Goal: Communication & Community: Connect with others

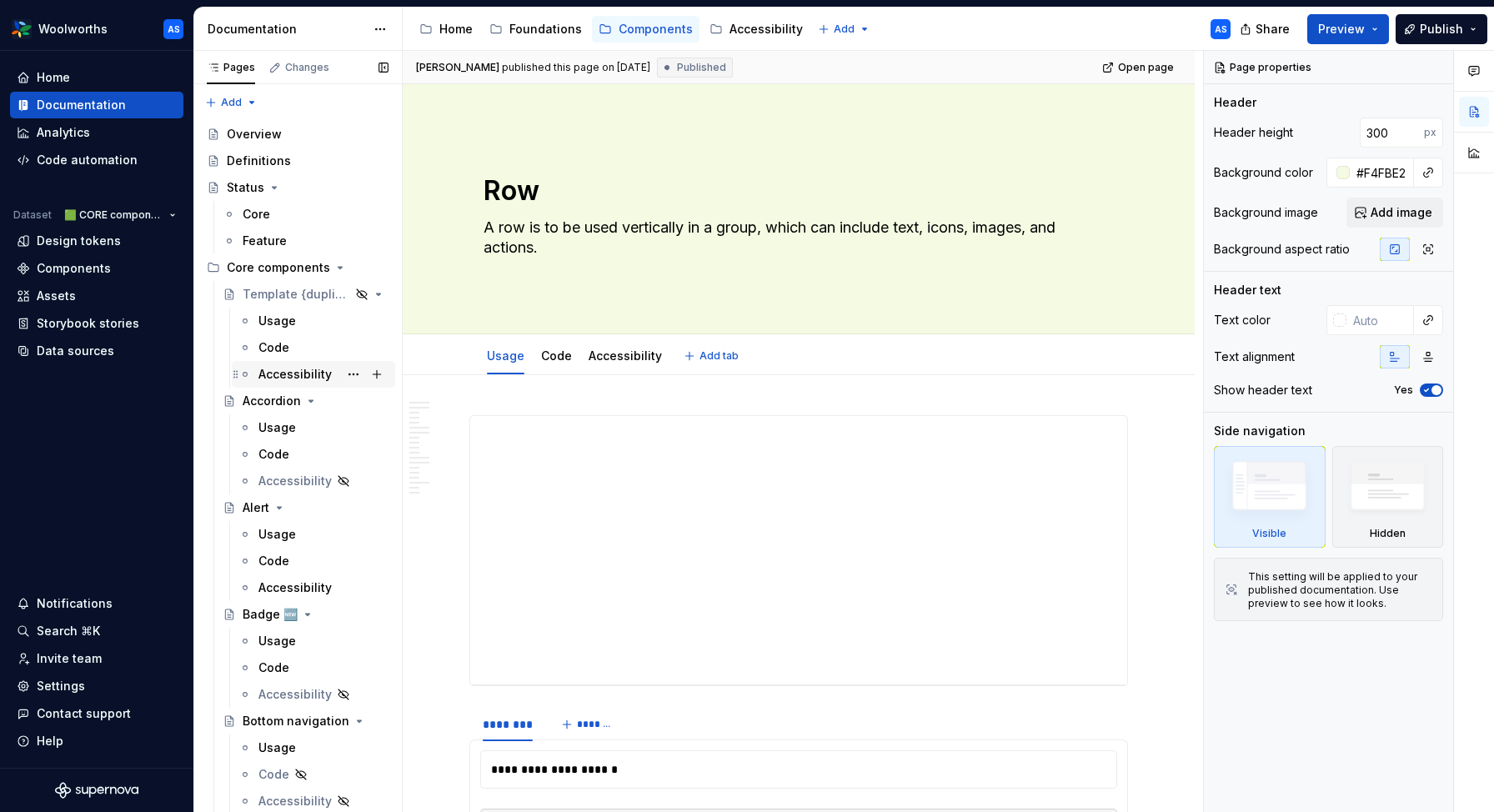
type textarea "*"
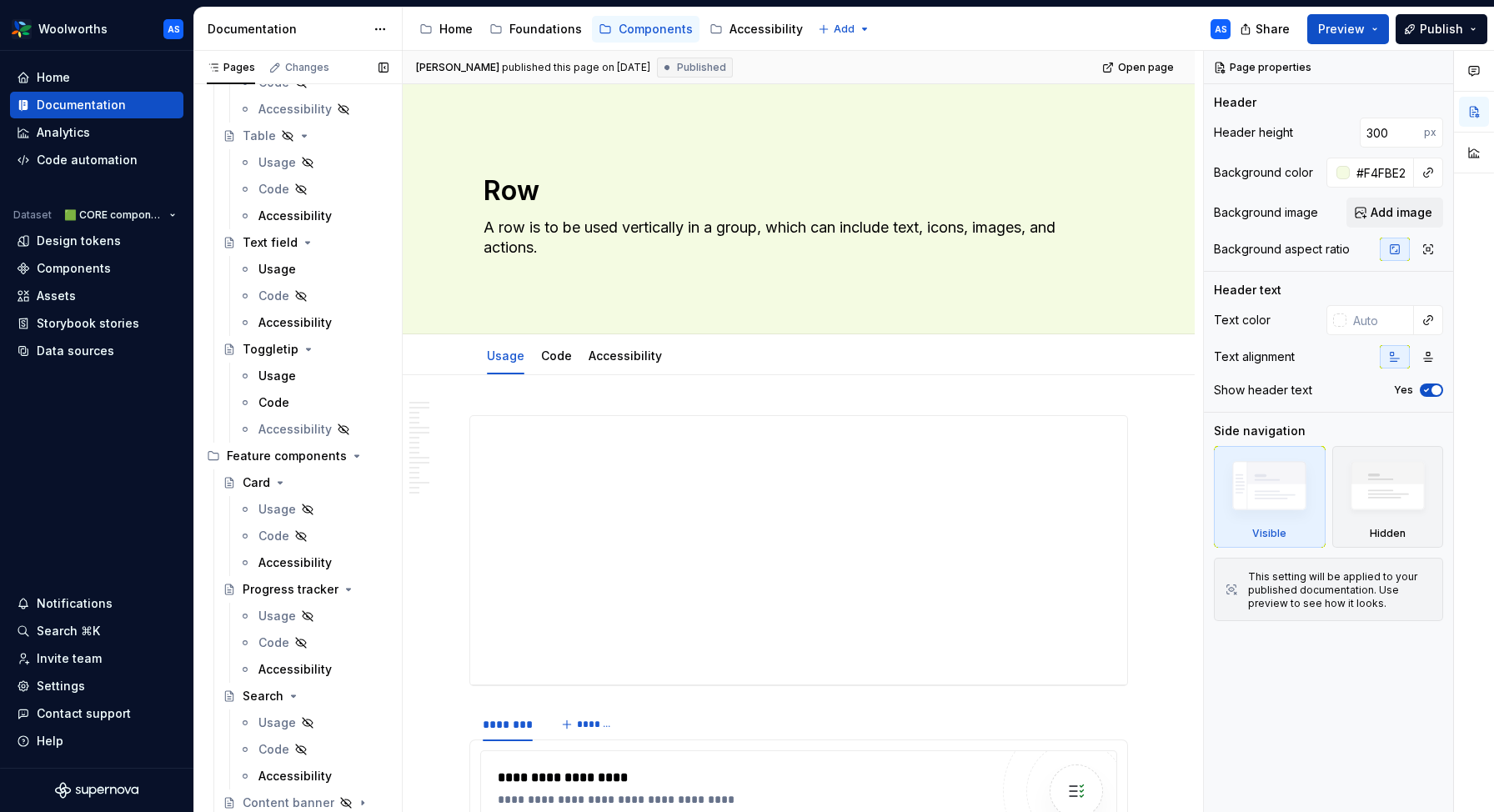
scroll to position [2719, 0]
click at [60, 667] on div "Invite team" at bounding box center [96, 658] width 174 height 26
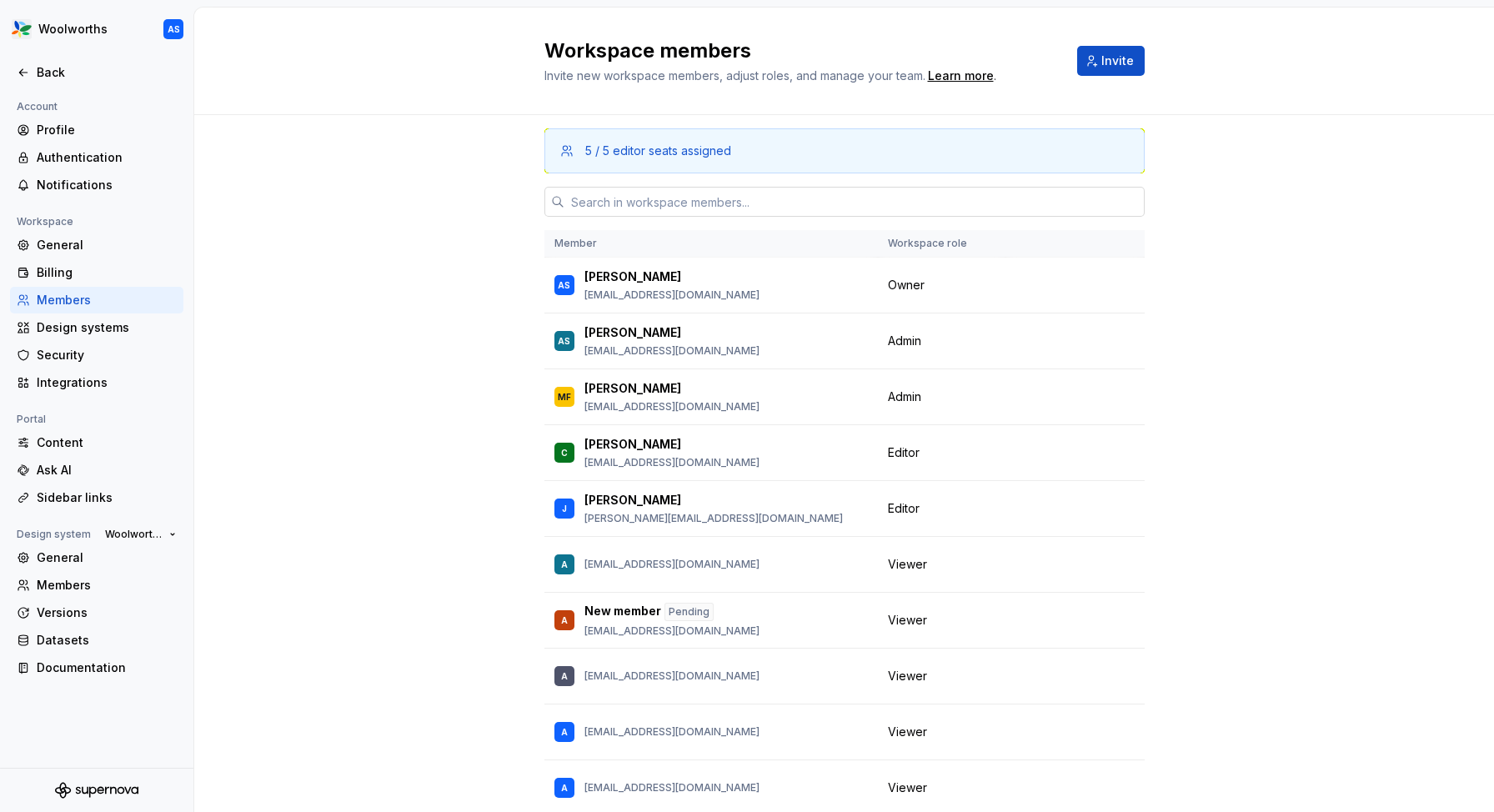
click at [595, 195] on input "text" at bounding box center [854, 201] width 580 height 30
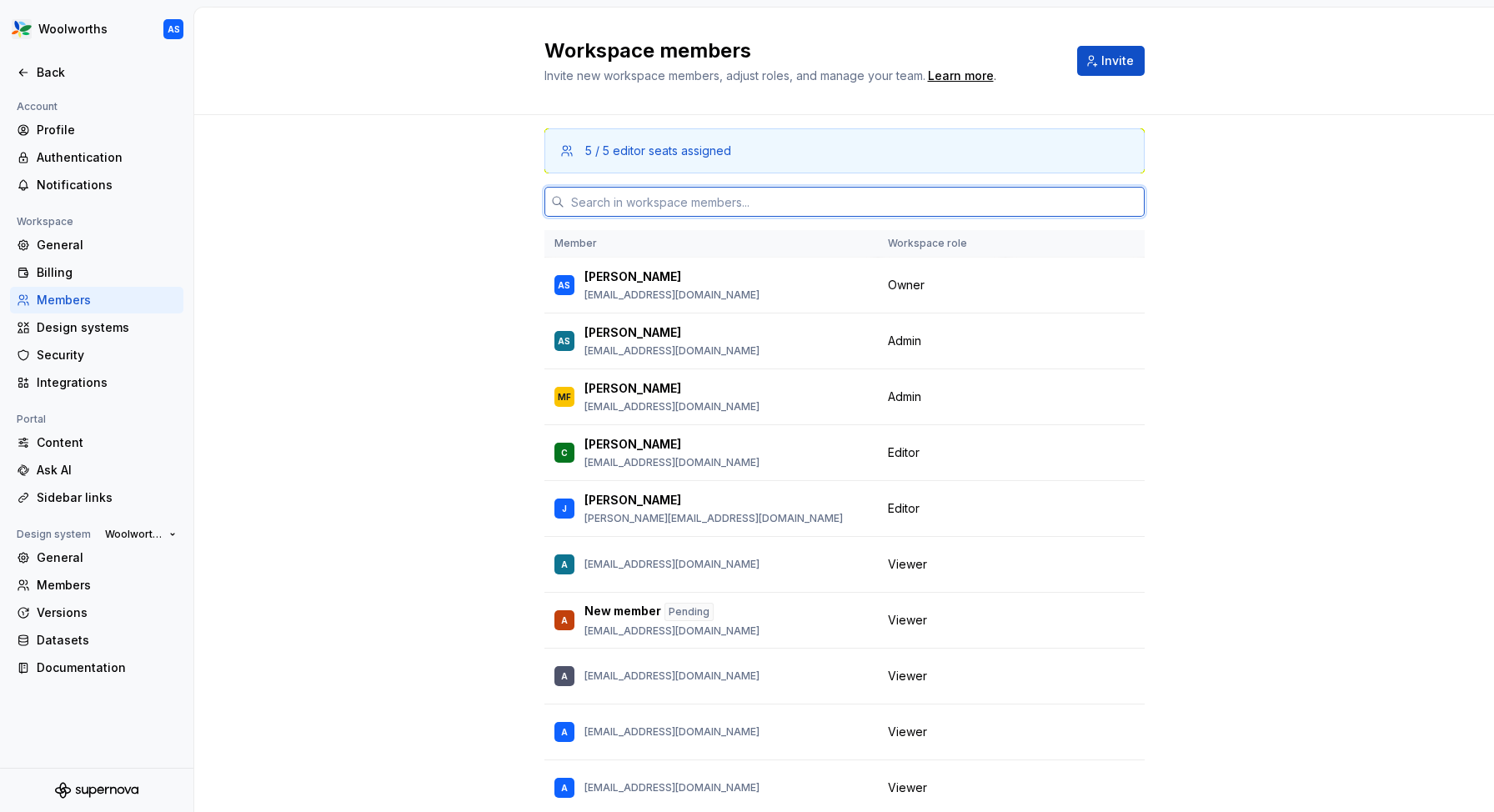
paste input "[EMAIL_ADDRESS][DOMAIN_NAME]"
type input "[EMAIL_ADDRESS][DOMAIN_NAME]"
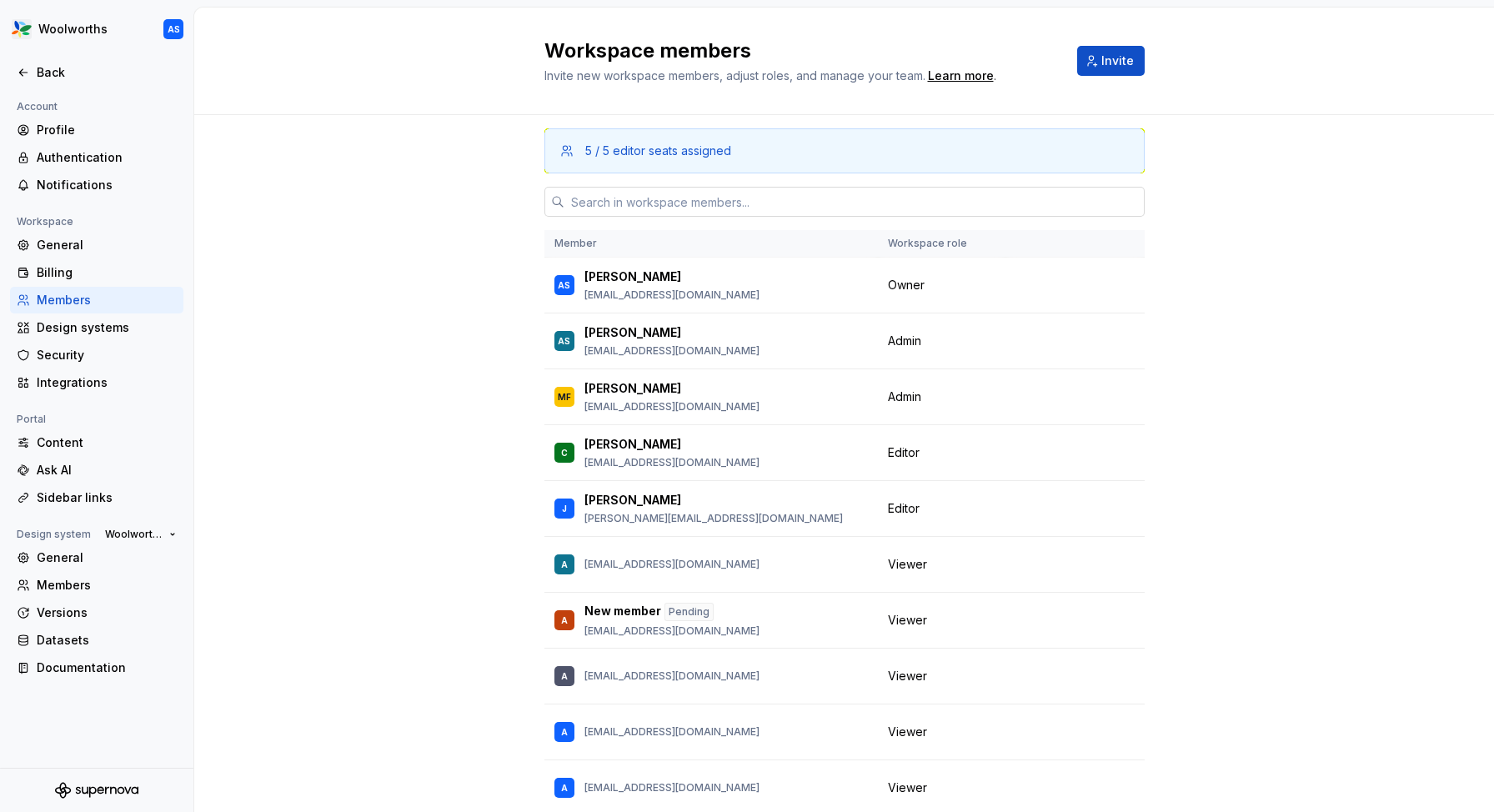
click at [1280, 191] on div "5 / 5 editor seats assigned Member Workspace role AS [PERSON_NAME] [PERSON_NAME…" at bounding box center [844, 517] width 1300 height 804
